Goal: Find specific page/section: Find specific page/section

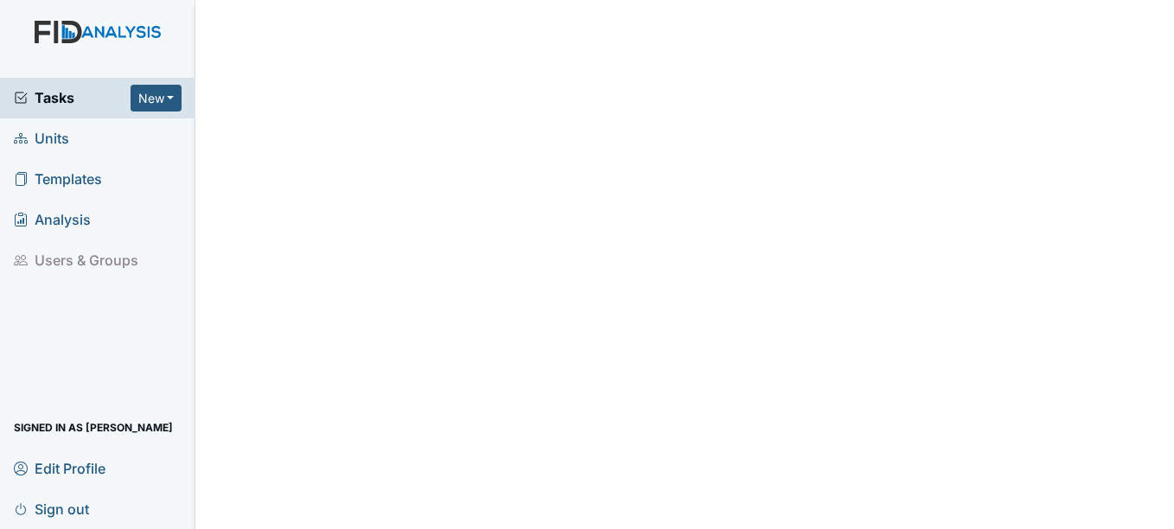
click at [58, 131] on span "Units" at bounding box center [41, 138] width 55 height 27
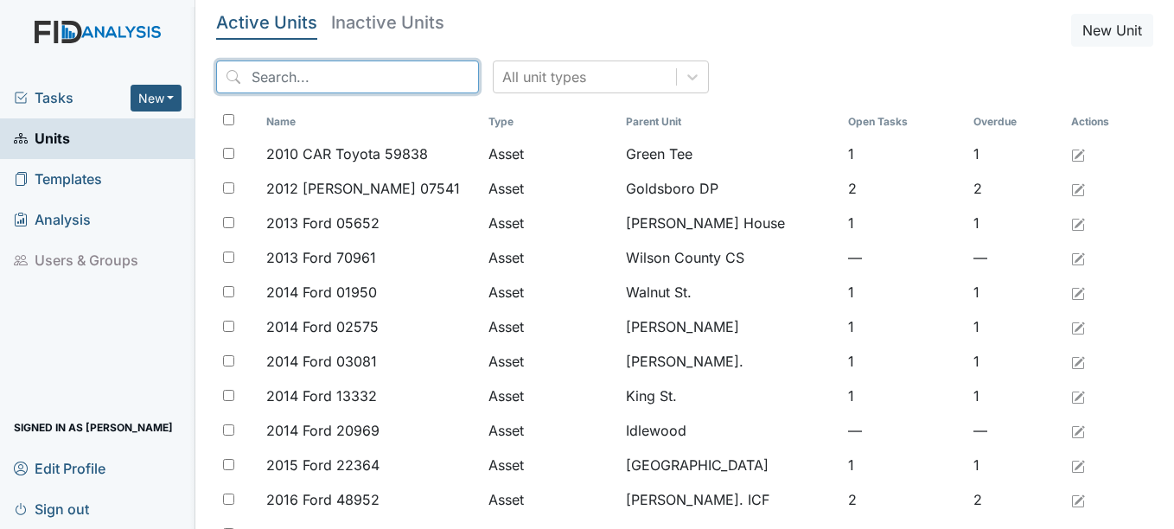
click at [310, 89] on input "search" at bounding box center [347, 77] width 263 height 33
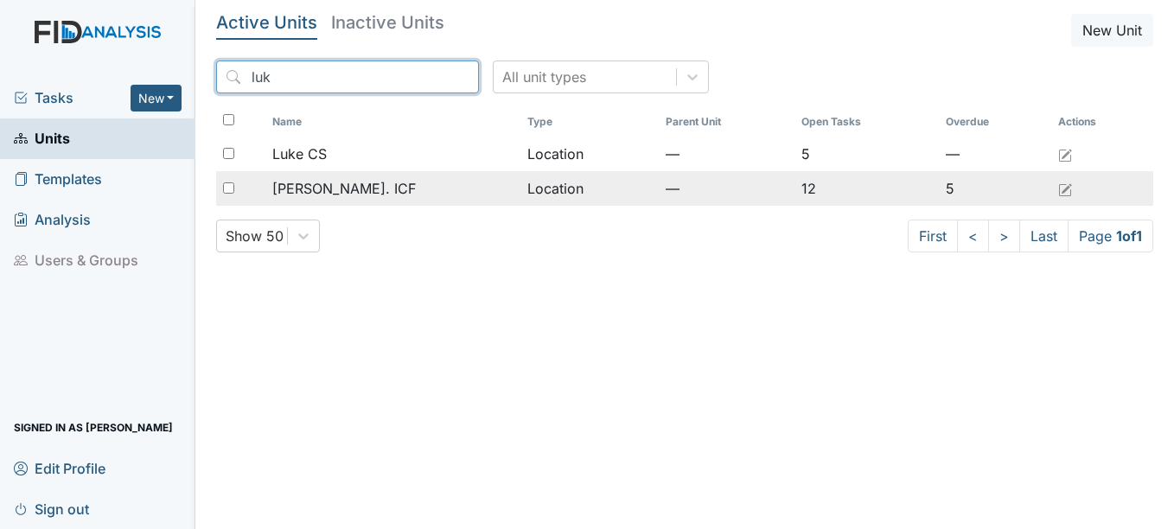
type input "luk"
click at [361, 197] on div "Luke St. ICF" at bounding box center [392, 188] width 241 height 21
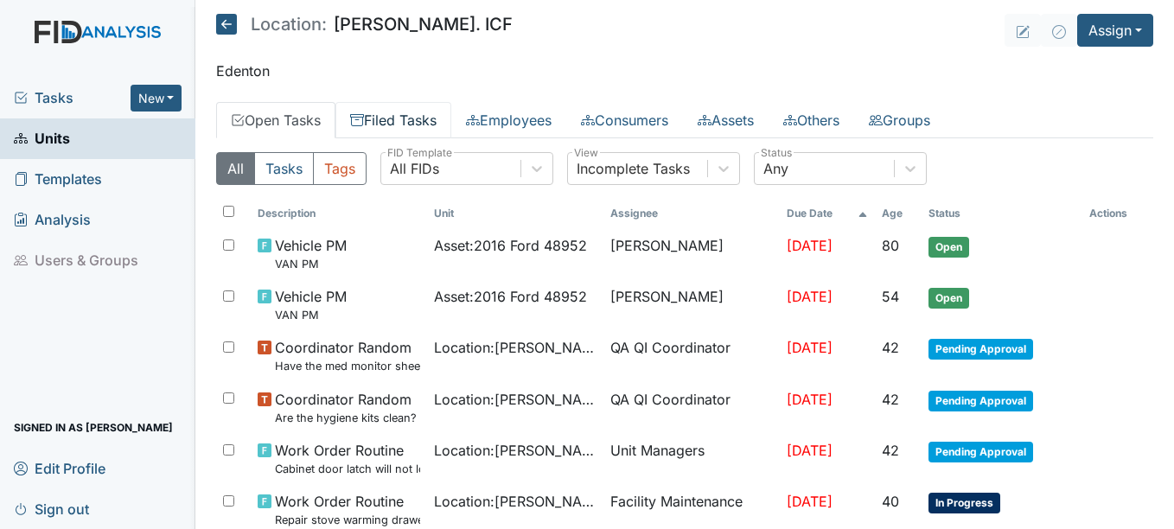
click at [410, 123] on link "Filed Tasks" at bounding box center [393, 120] width 116 height 36
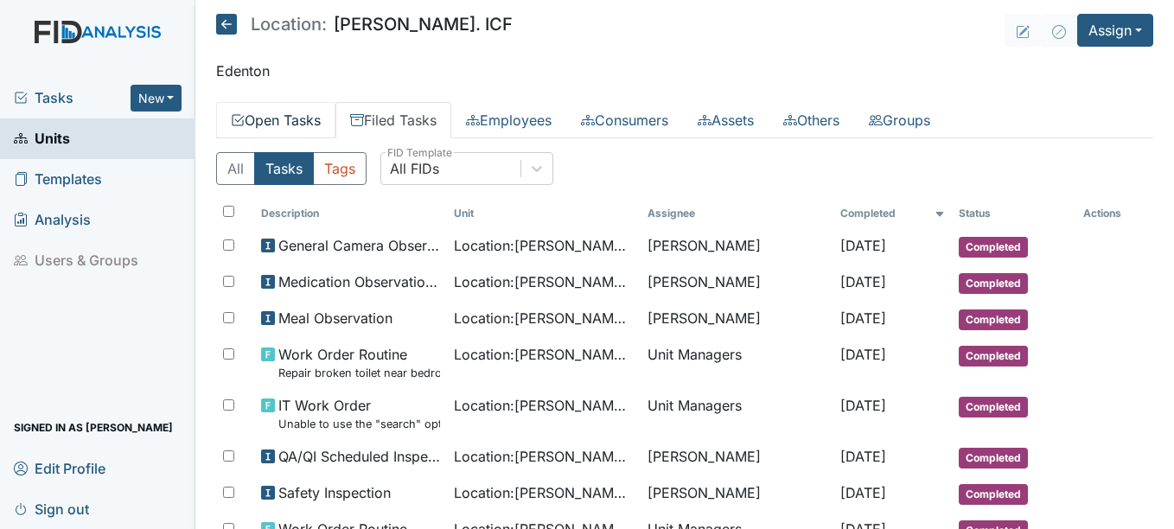
click at [307, 119] on link "Open Tasks" at bounding box center [275, 120] width 119 height 36
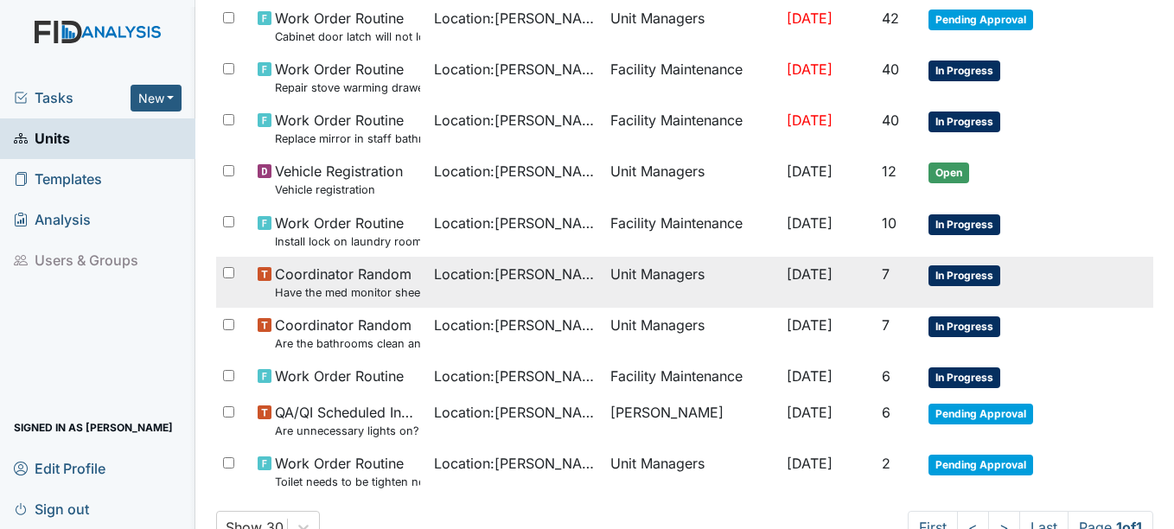
scroll to position [488, 0]
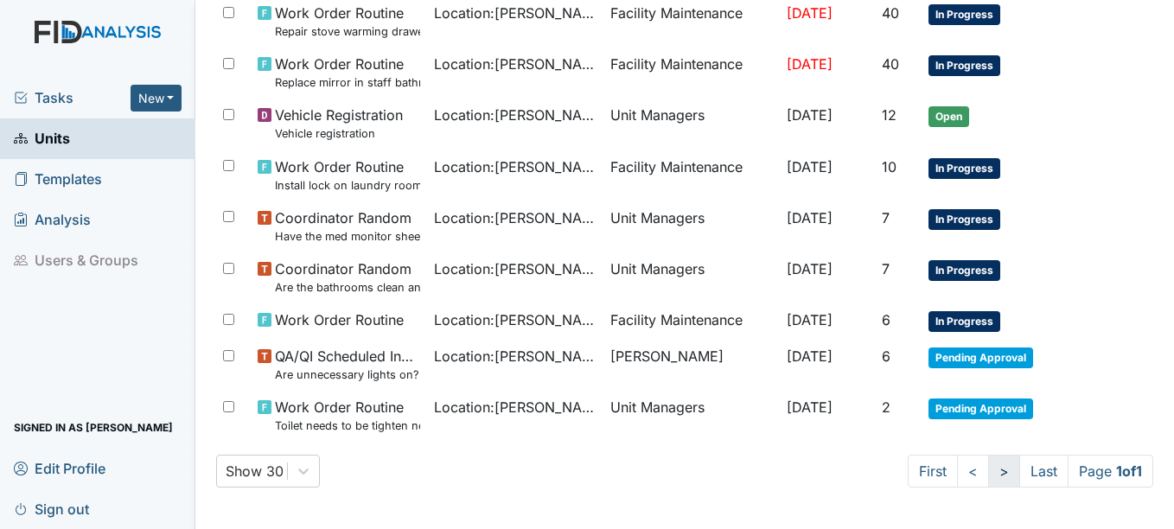
click at [993, 466] on link ">" at bounding box center [1004, 471] width 32 height 33
click at [988, 472] on link ">" at bounding box center [1004, 471] width 32 height 33
